Goal: Use online tool/utility

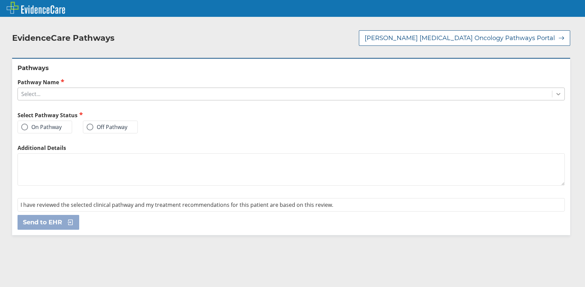
click at [555, 91] on icon at bounding box center [558, 94] width 7 height 7
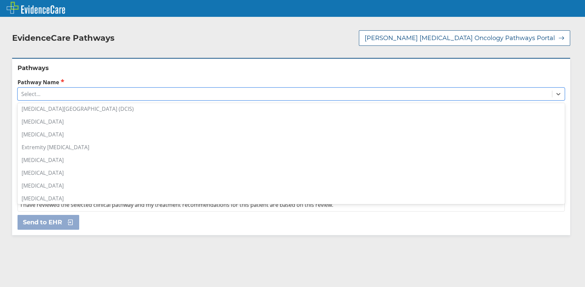
scroll to position [101, 0]
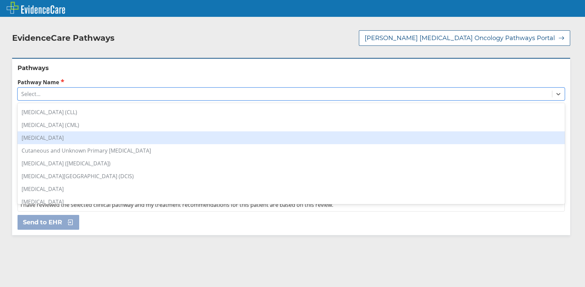
click at [46, 133] on div "[MEDICAL_DATA]" at bounding box center [291, 137] width 547 height 13
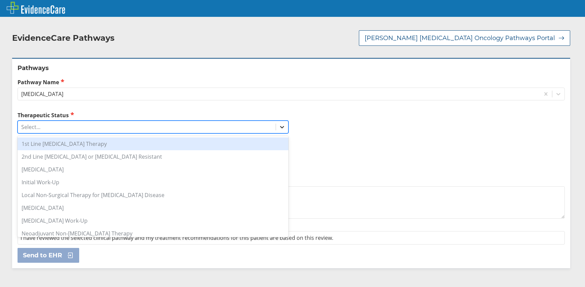
drag, startPoint x: 282, startPoint y: 116, endPoint x: 278, endPoint y: 119, distance: 4.1
click at [282, 124] on icon at bounding box center [281, 127] width 7 height 7
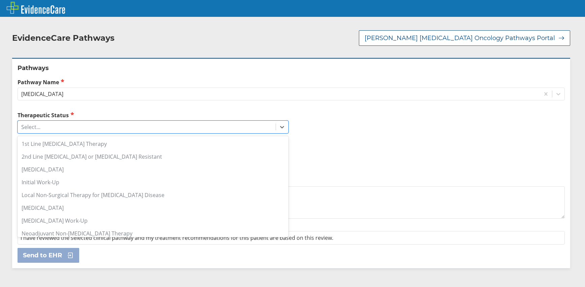
scroll to position [68, 0]
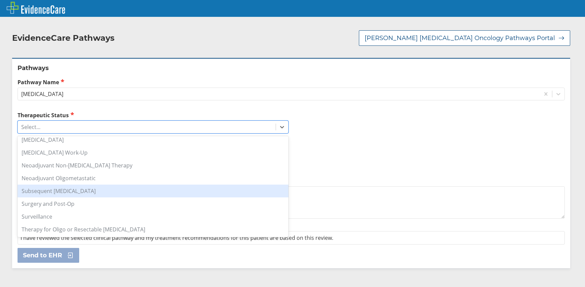
click at [75, 186] on div "Subsequent [MEDICAL_DATA]" at bounding box center [153, 191] width 271 height 13
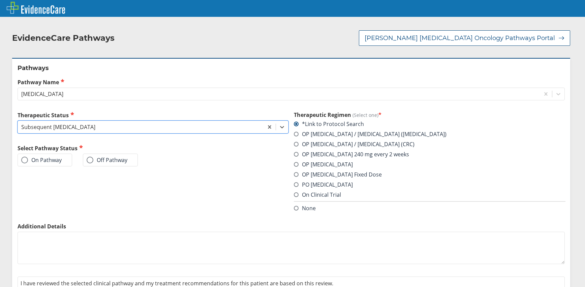
drag, startPoint x: 24, startPoint y: 151, endPoint x: 27, endPoint y: 154, distance: 3.8
click at [24, 157] on span at bounding box center [24, 160] width 7 height 7
click at [0, 0] on input "On Pathway" at bounding box center [0, 0] width 0 height 0
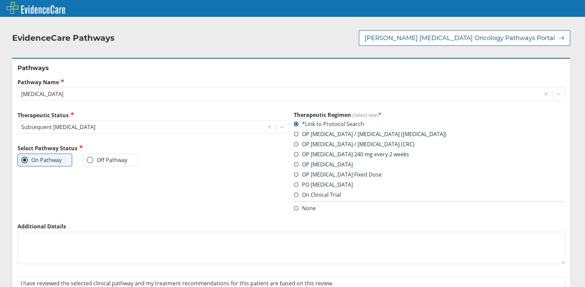
scroll to position [22, 0]
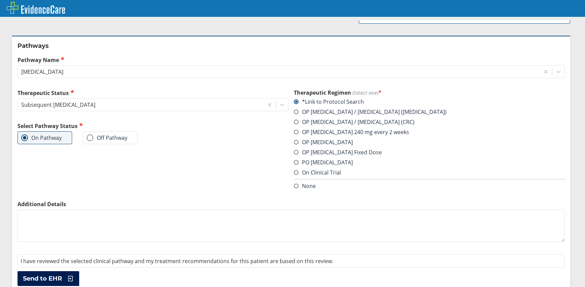
click at [42, 274] on span "Send to EHR" at bounding box center [42, 278] width 39 height 8
